Goal: Transaction & Acquisition: Purchase product/service

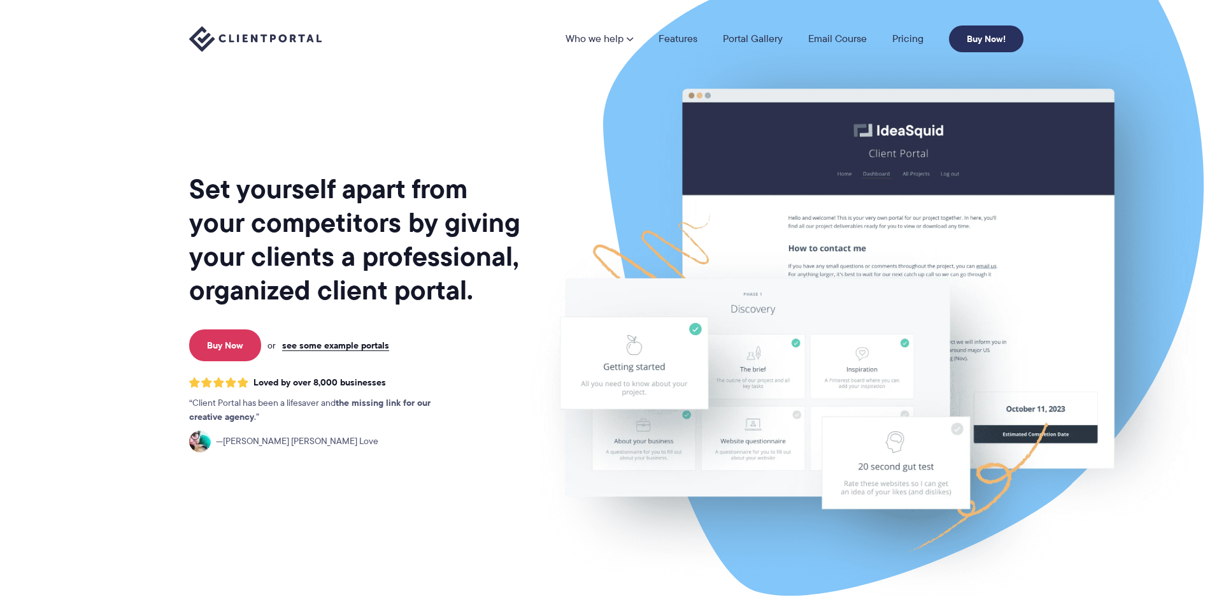
click at [976, 36] on link "Buy Now!" at bounding box center [986, 38] width 74 height 27
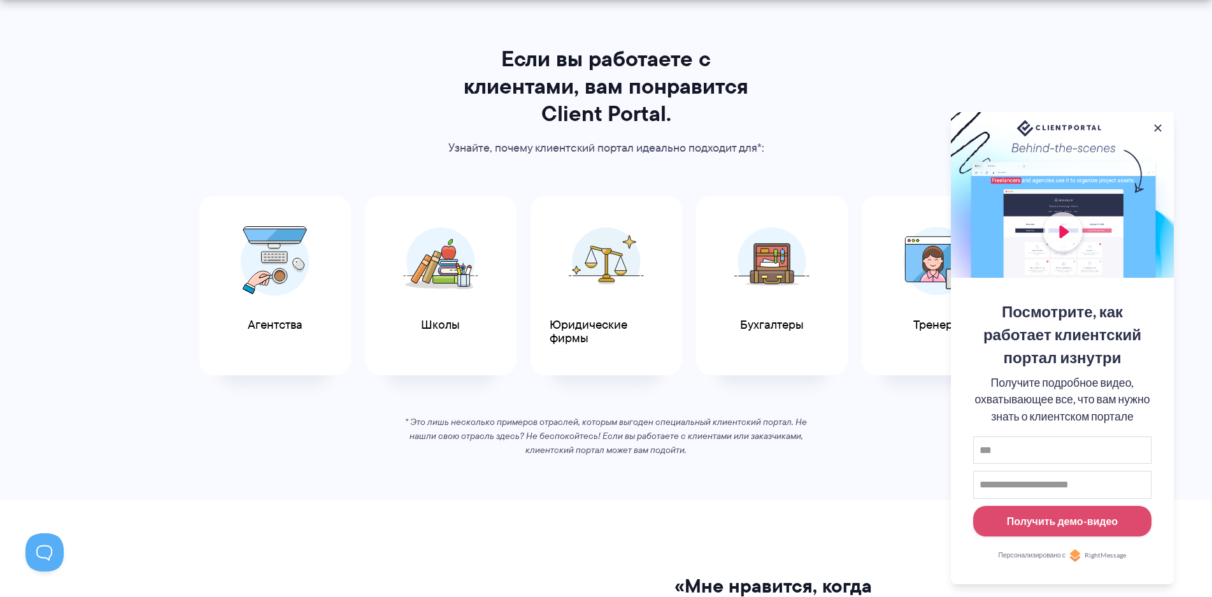
scroll to position [637, 0]
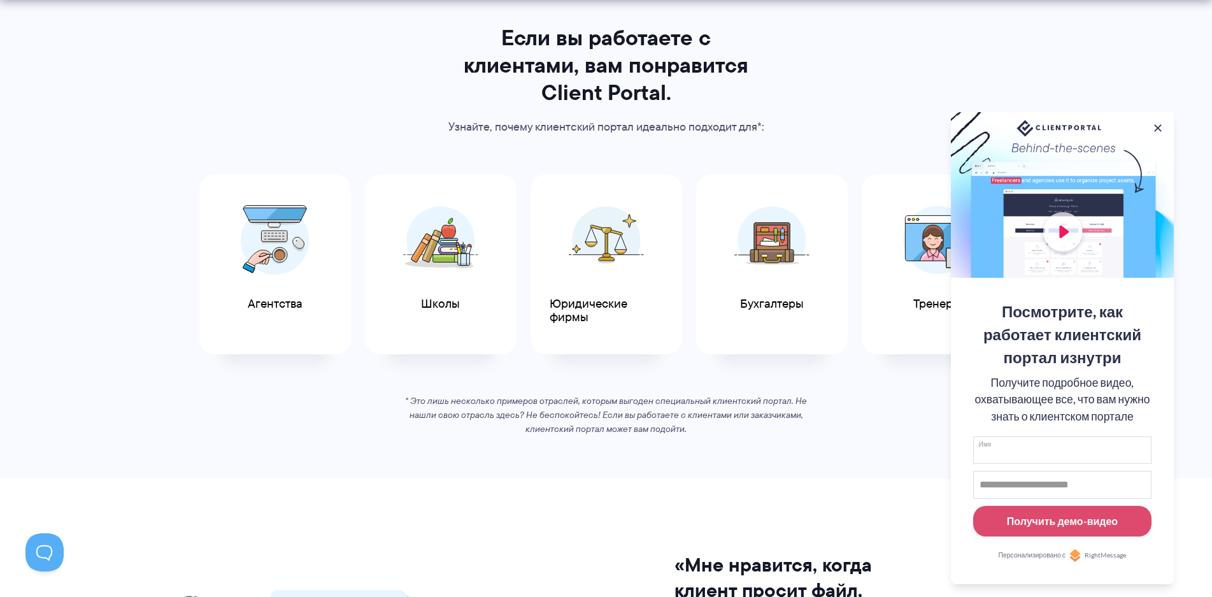
click at [1037, 446] on input "Имя" at bounding box center [1062, 450] width 178 height 28
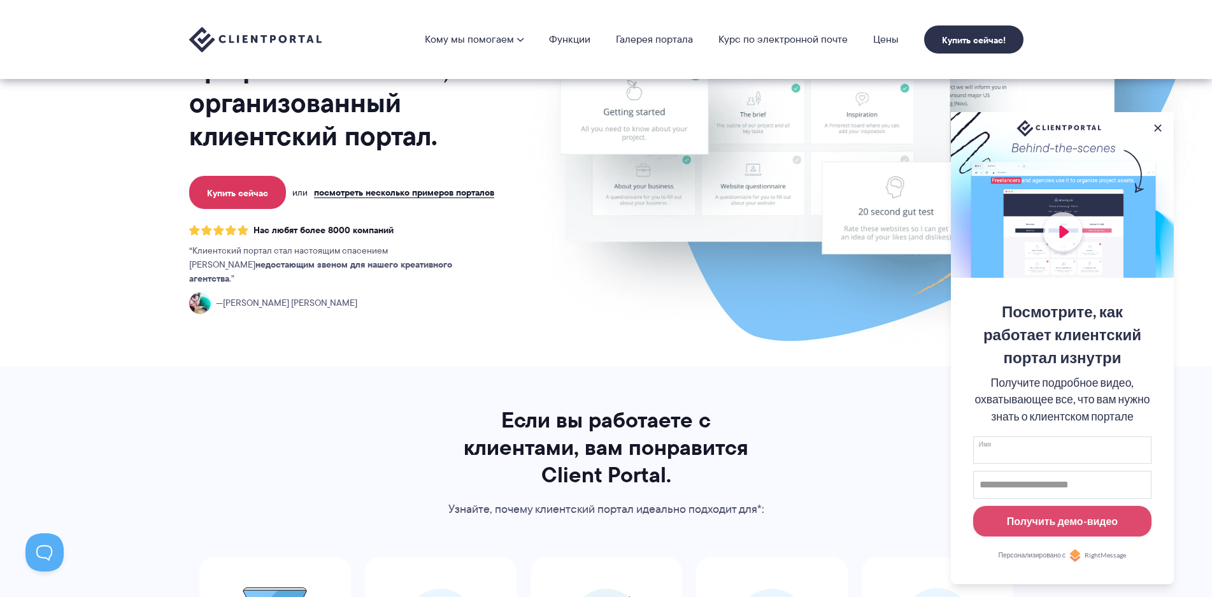
scroll to position [0, 0]
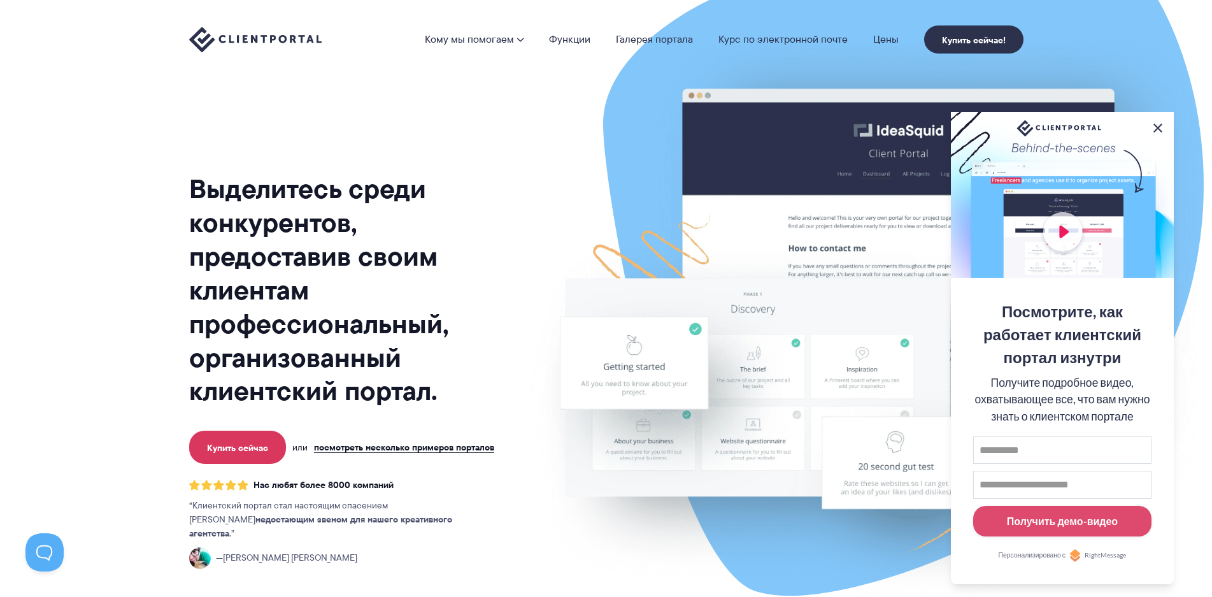
click at [1157, 123] on button at bounding box center [1157, 127] width 15 height 15
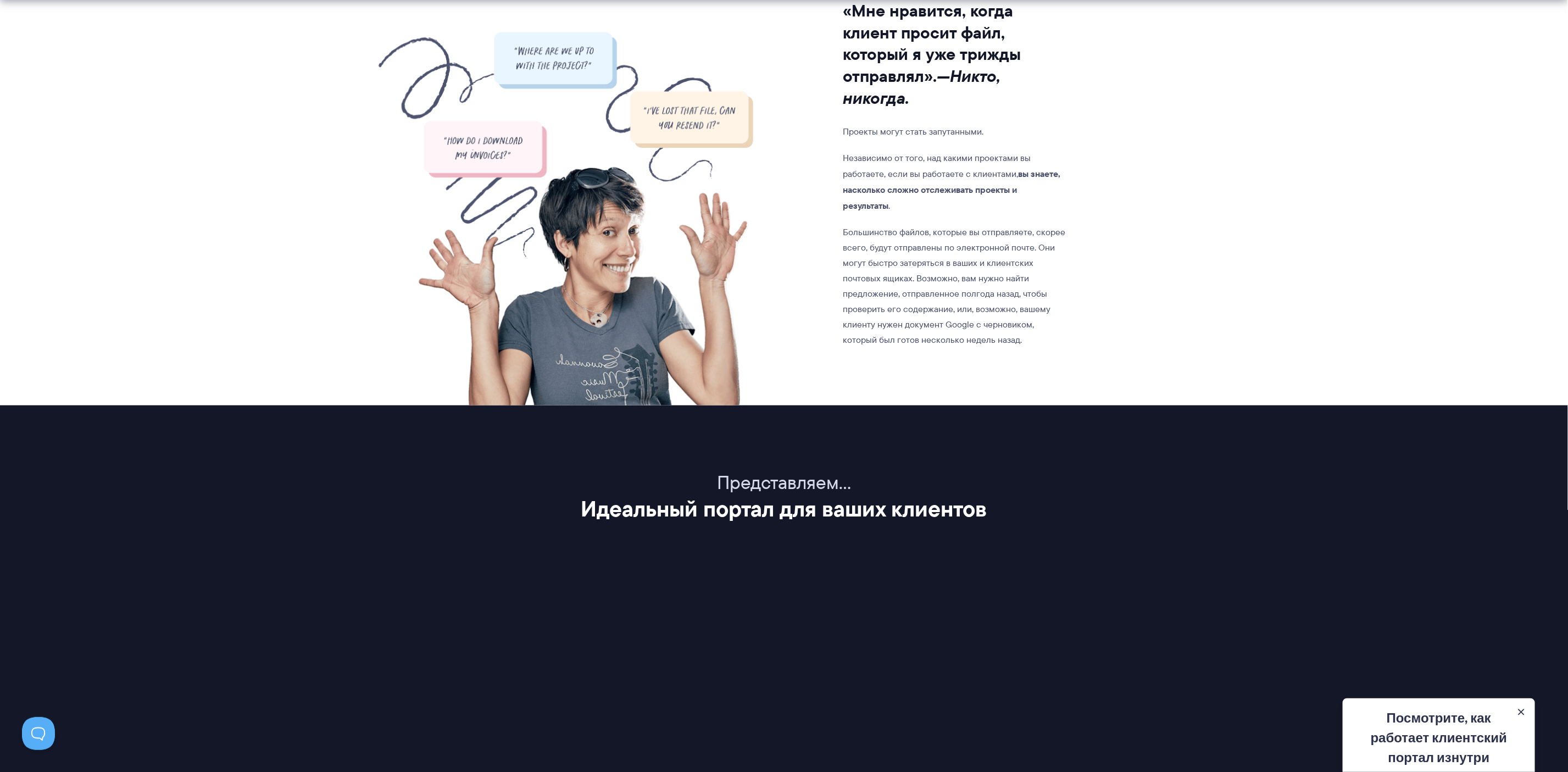
scroll to position [1071, 0]
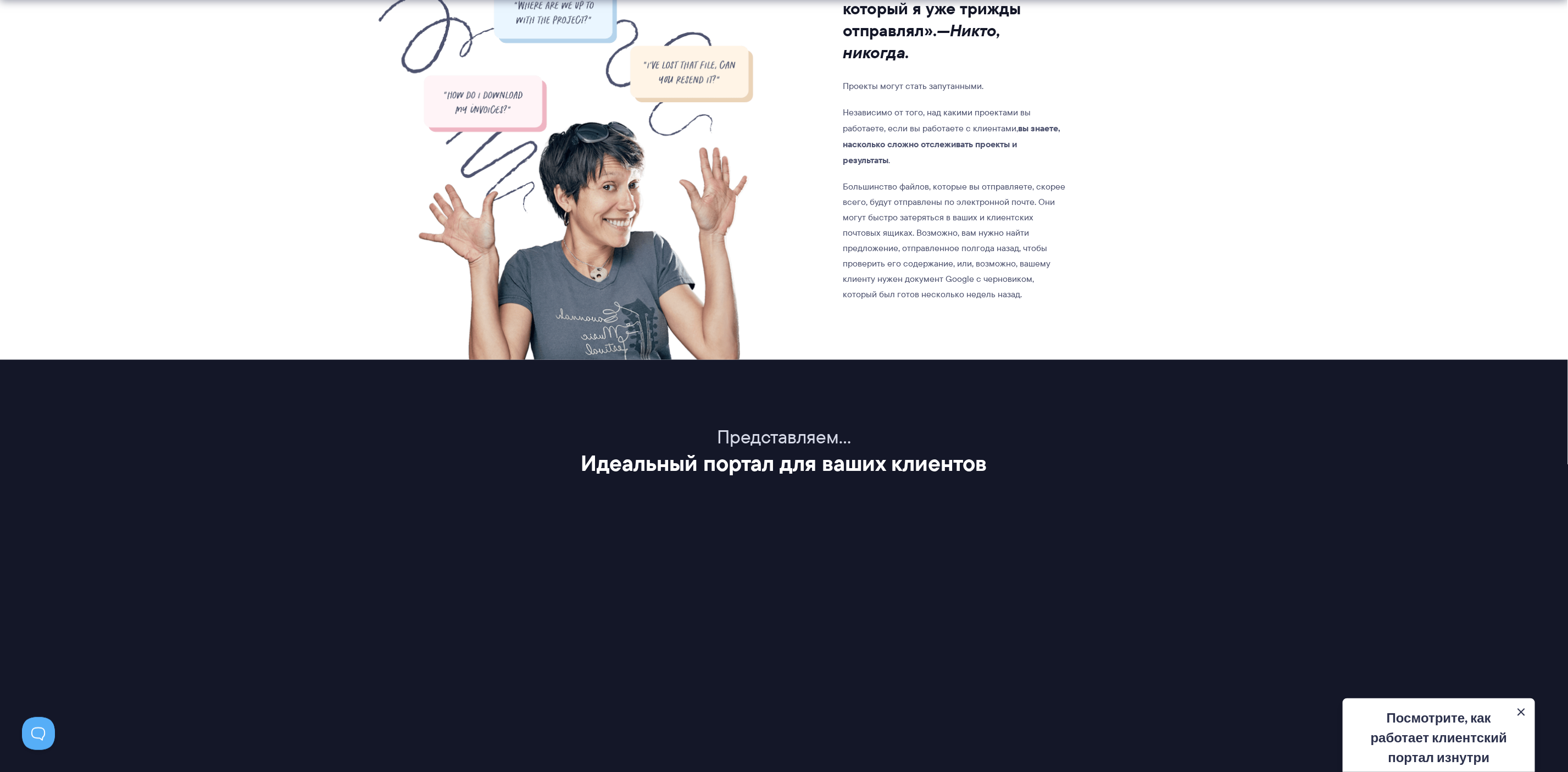
click at [1045, 514] on button at bounding box center [1521, 711] width 13 height 13
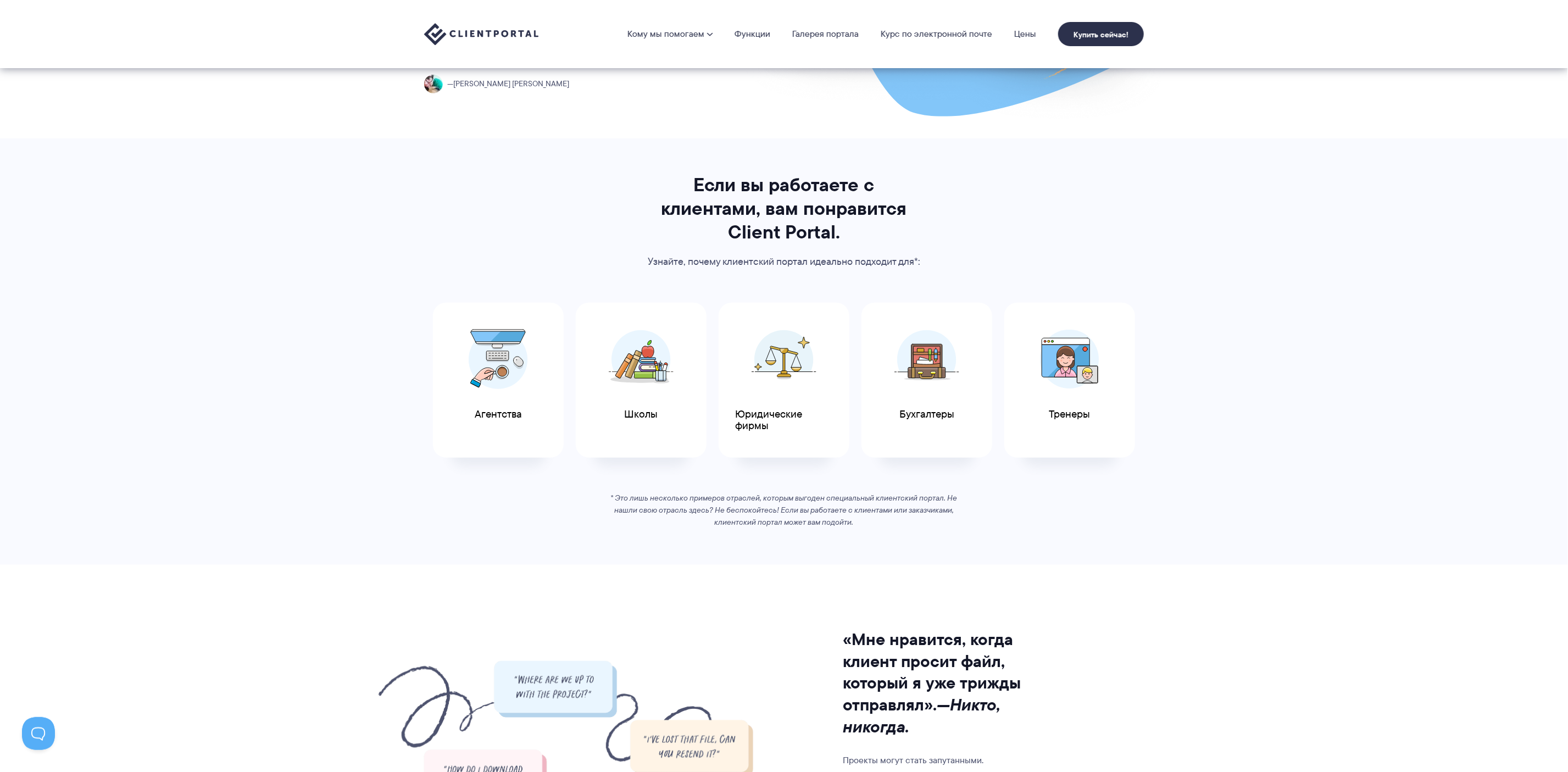
scroll to position [0, 0]
